Goal: Task Accomplishment & Management: Manage account settings

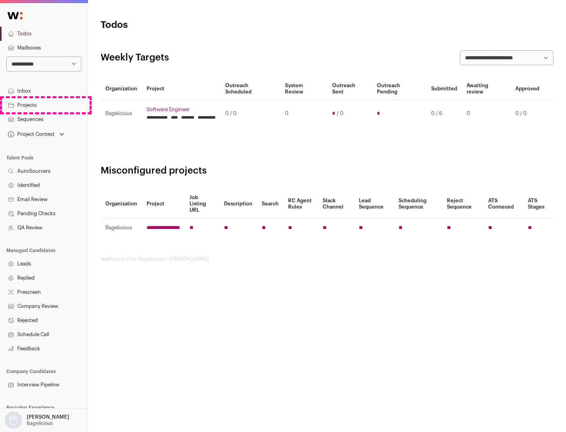
click at [44, 105] on link "Projects" at bounding box center [44, 105] width 88 height 14
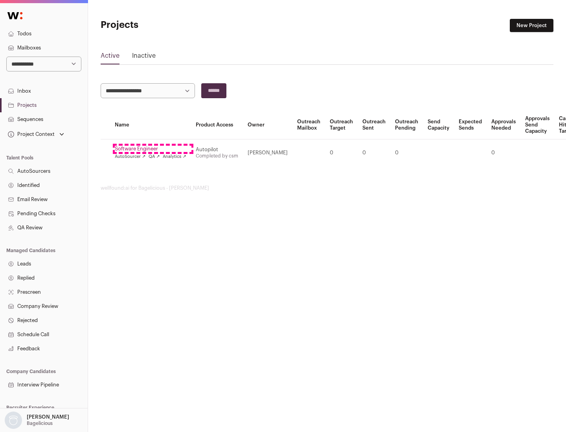
click at [153, 149] on link "Software Engineer" at bounding box center [150, 149] width 71 height 6
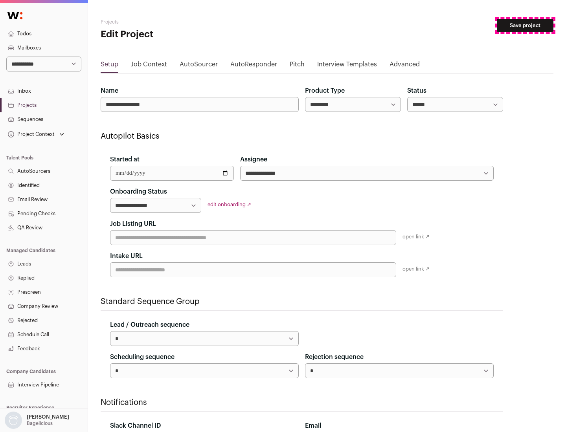
click at [525, 26] on button "Save project" at bounding box center [525, 25] width 57 height 13
